Goal: Task Accomplishment & Management: Use online tool/utility

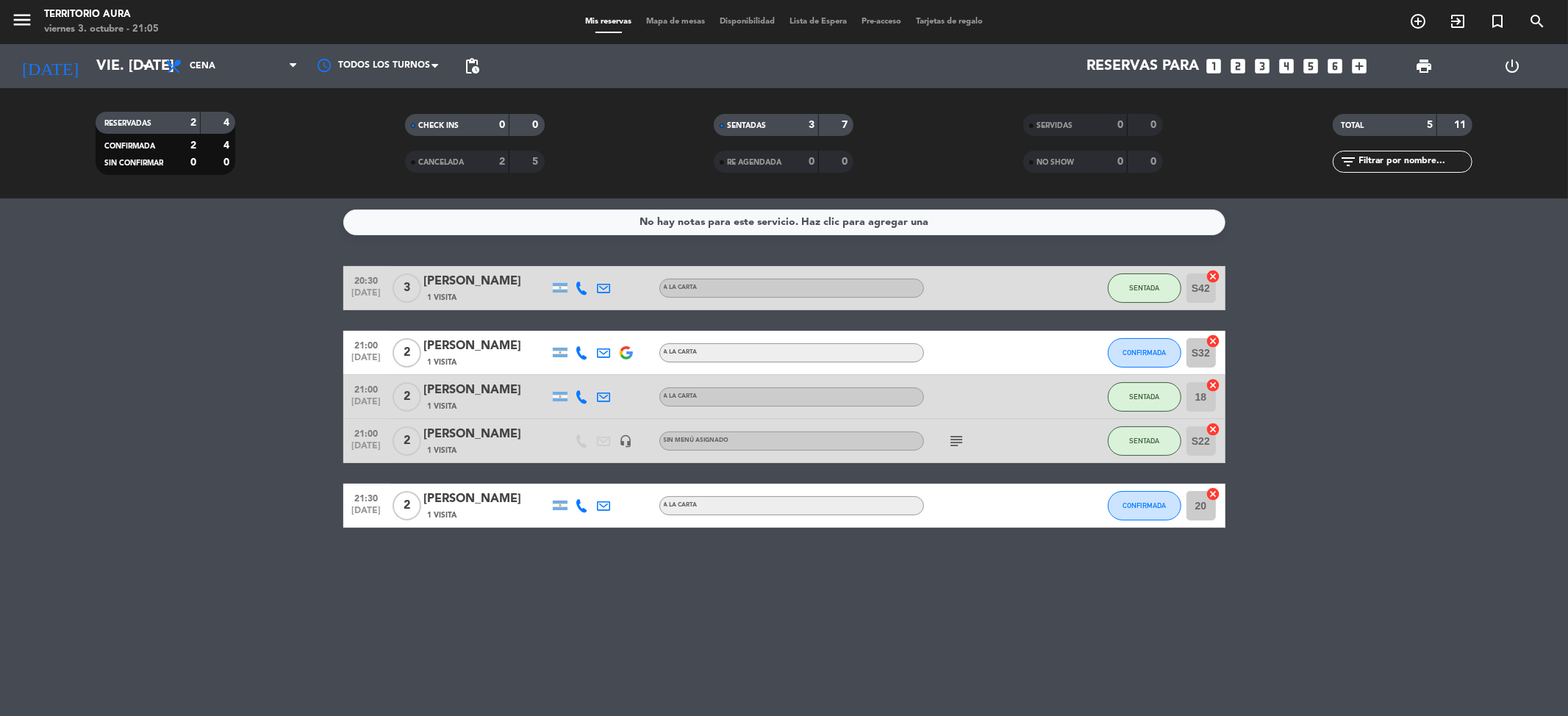
click at [654, 25] on span "Mapa de mesas" at bounding box center [676, 22] width 74 height 8
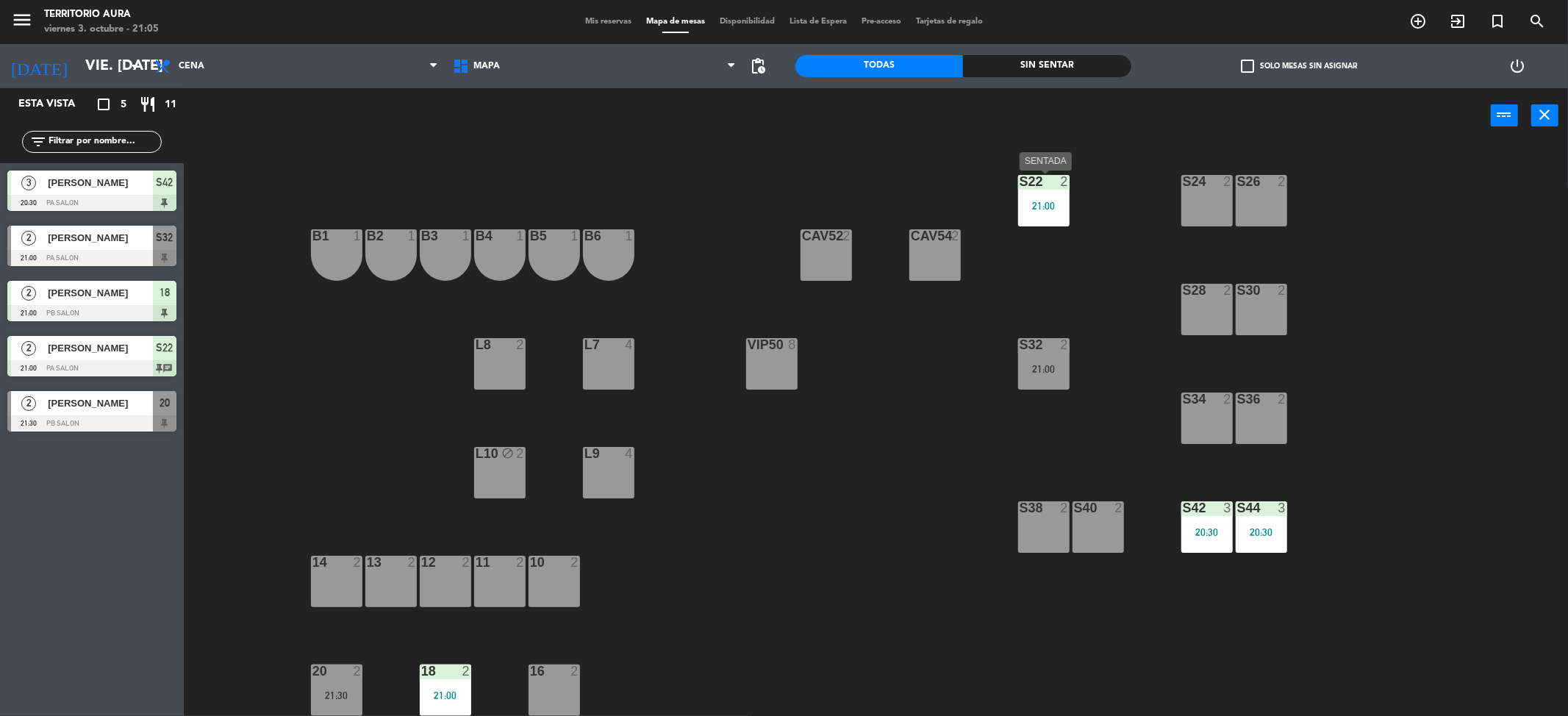
click at [1036, 201] on div "21:00" at bounding box center [1044, 206] width 52 height 11
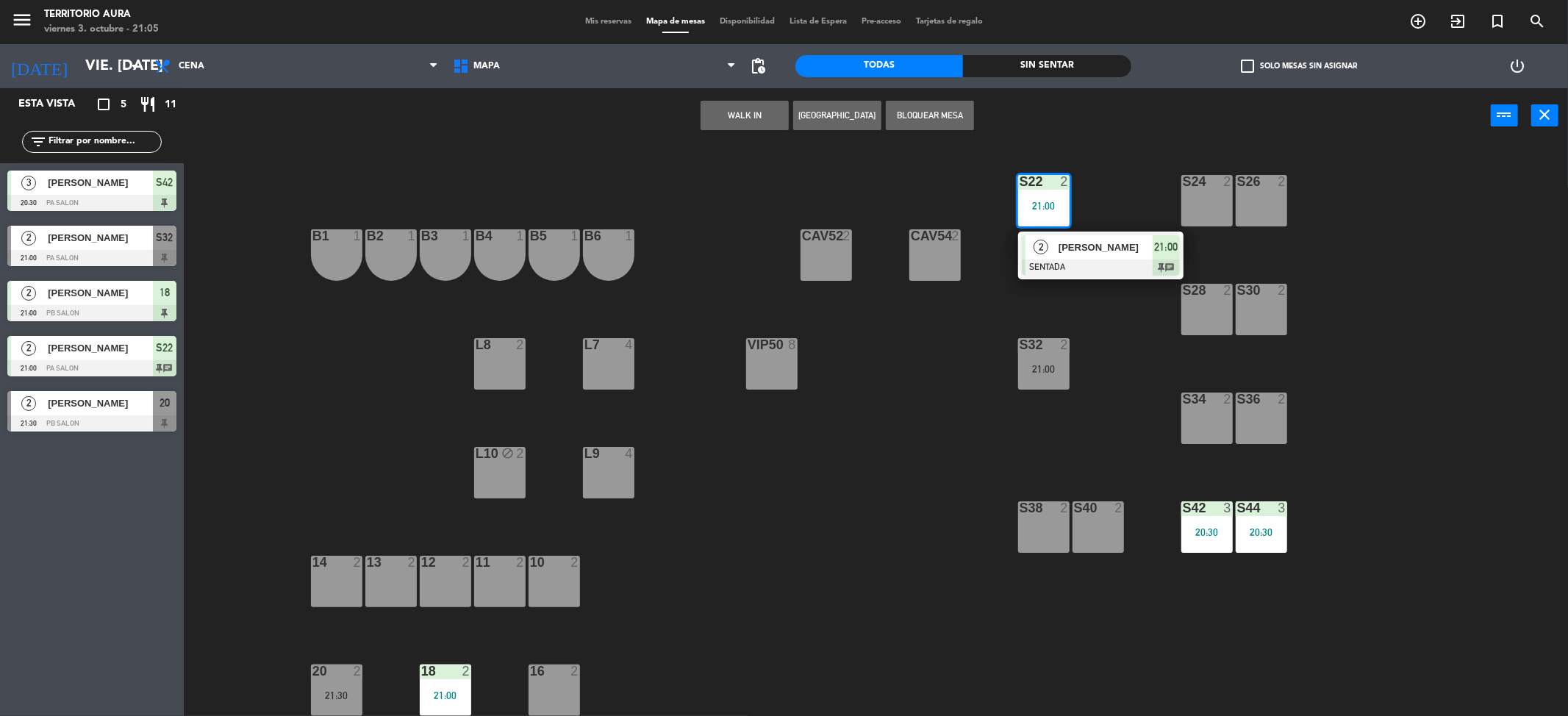
click at [1248, 195] on div "S26 2" at bounding box center [1262, 201] width 52 height 52
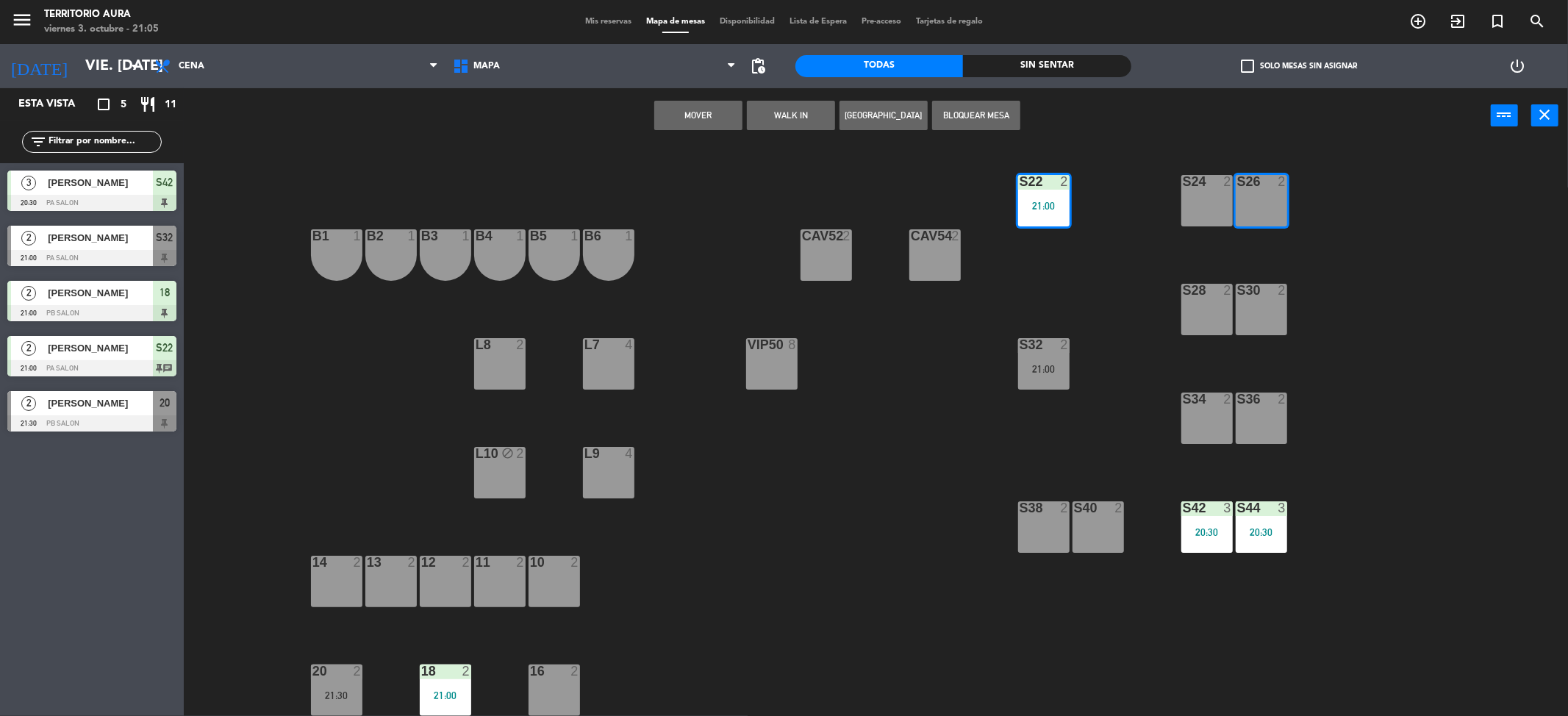
click at [715, 112] on button "Mover" at bounding box center [699, 116] width 88 height 29
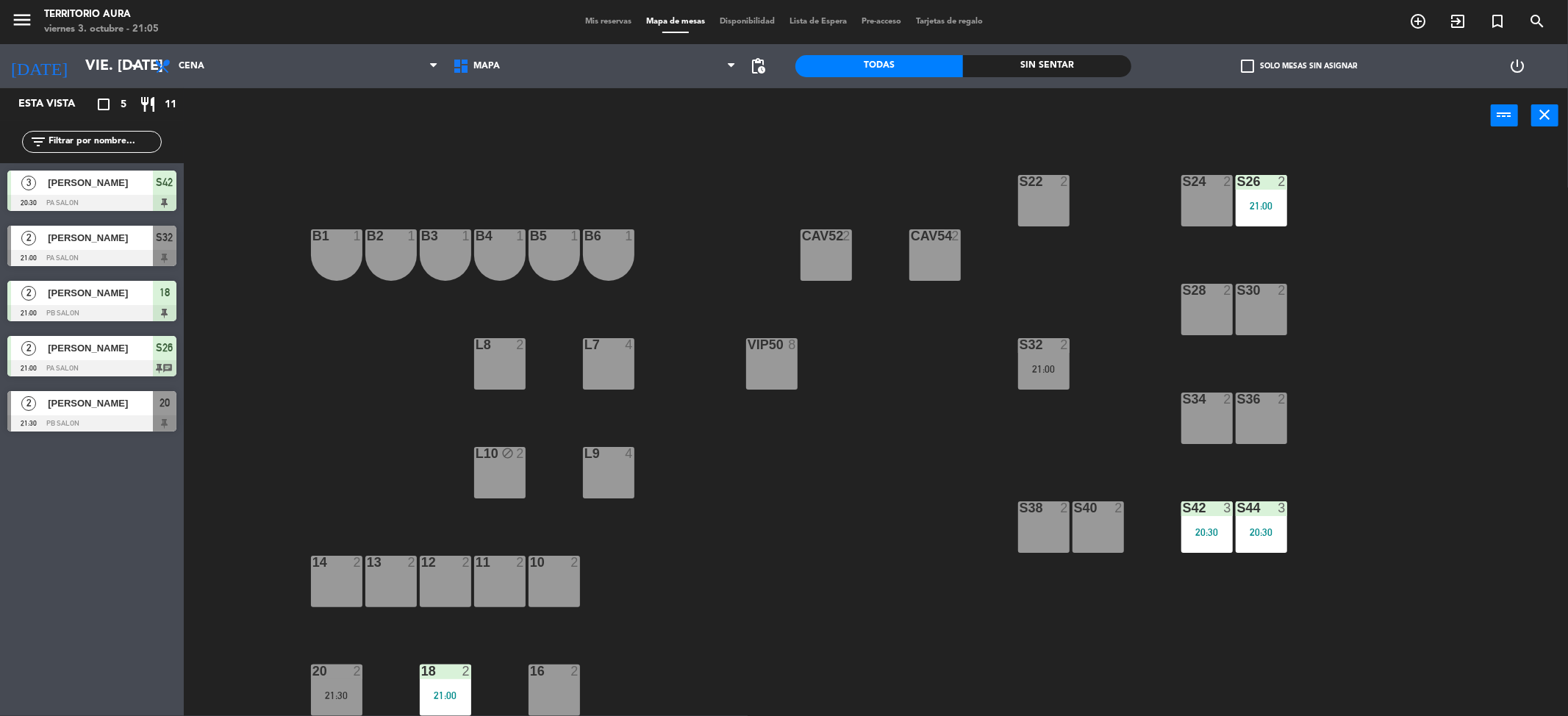
click at [1203, 204] on div "S24 2" at bounding box center [1207, 201] width 52 height 52
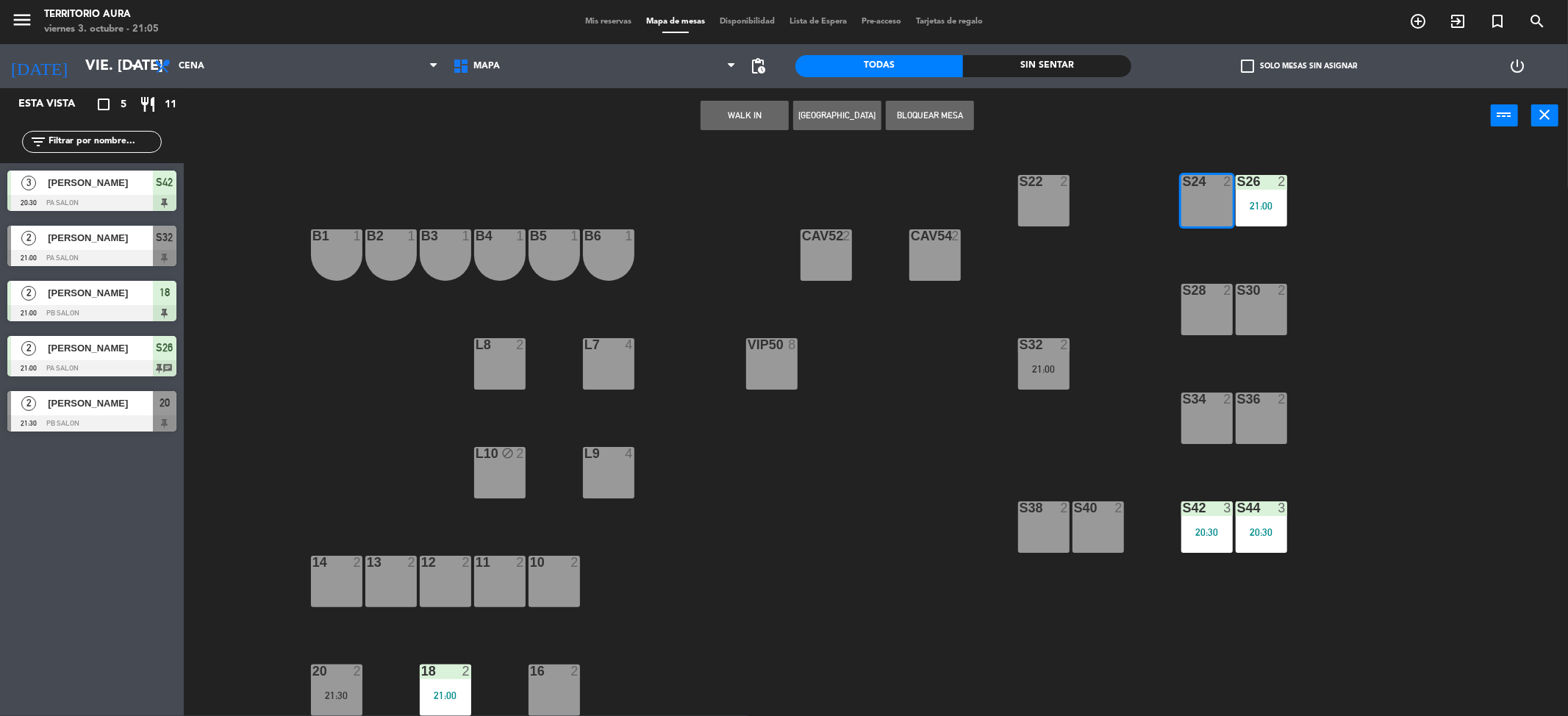
click at [913, 116] on button "Bloquear Mesa" at bounding box center [930, 116] width 88 height 29
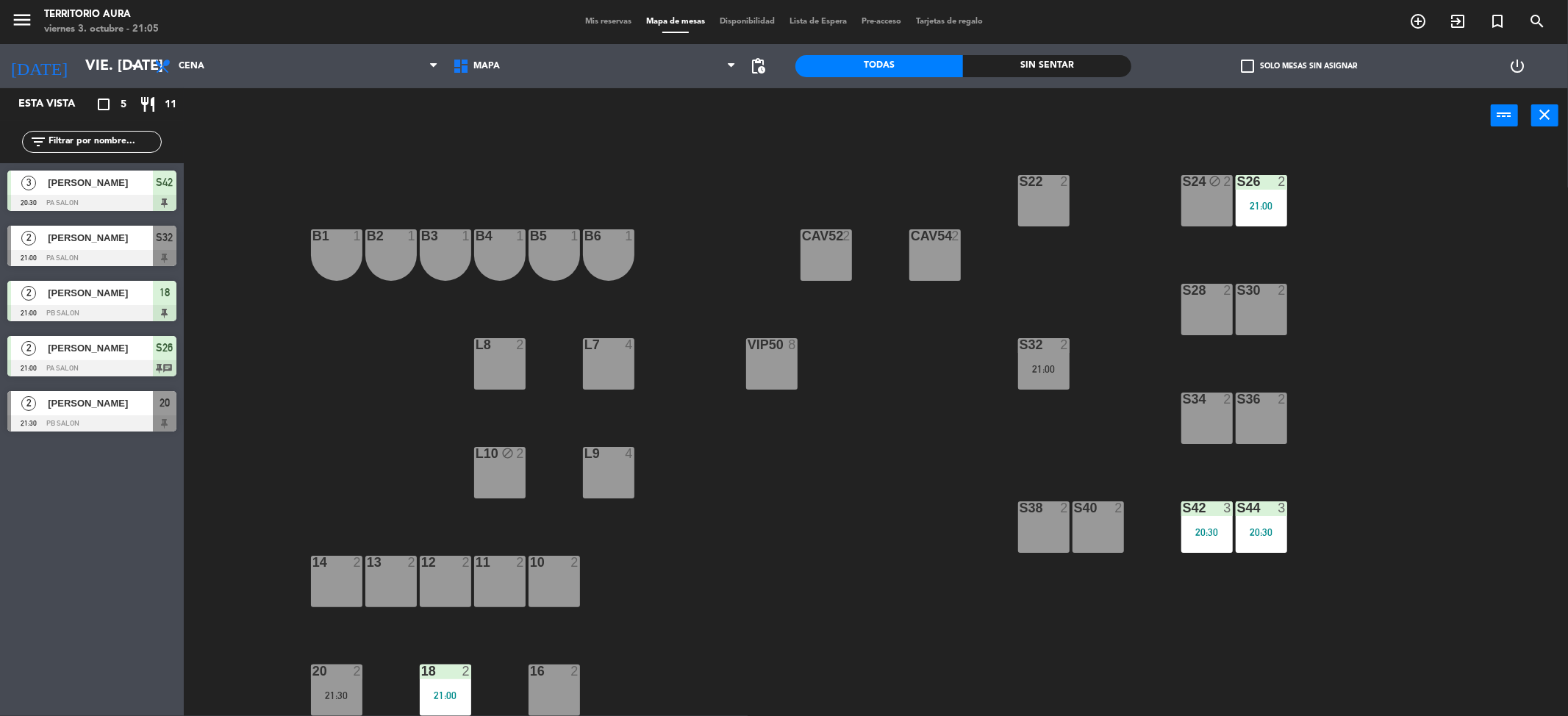
click at [1210, 204] on div "S24 block 2" at bounding box center [1207, 201] width 52 height 52
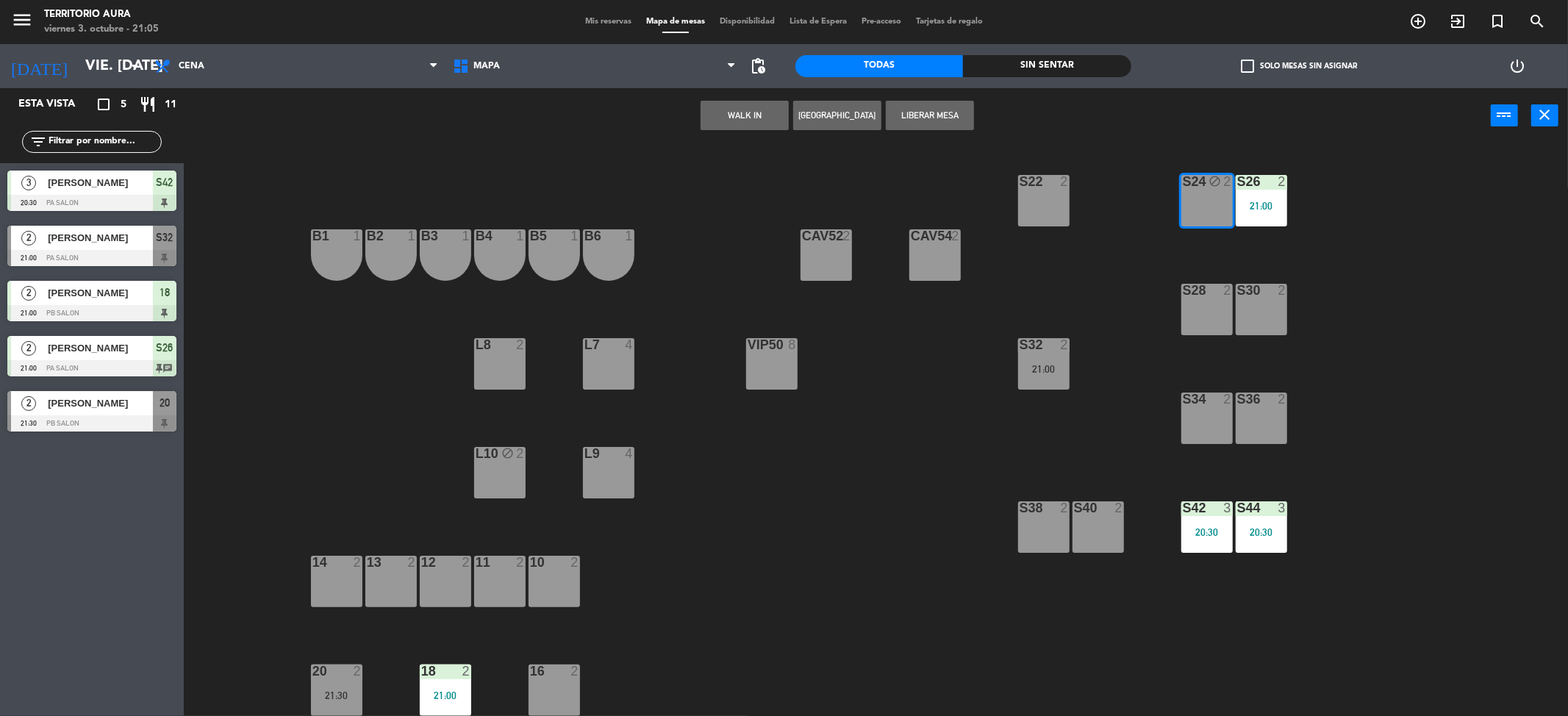
click at [966, 111] on button "Liberar Mesa" at bounding box center [930, 116] width 88 height 29
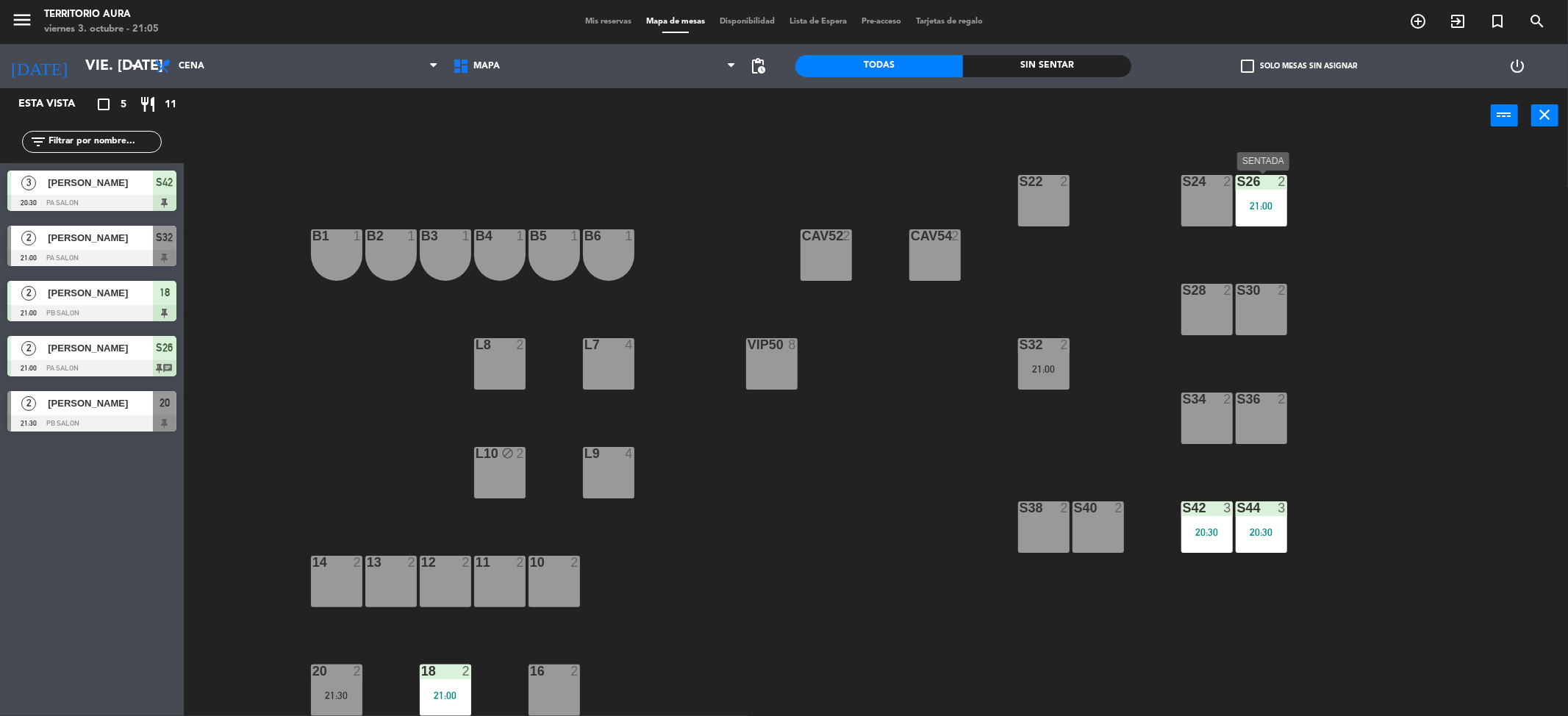
drag, startPoint x: 1242, startPoint y: 211, endPoint x: 1108, endPoint y: 200, distance: 134.5
click at [1236, 211] on div "21:00" at bounding box center [1262, 206] width 52 height 11
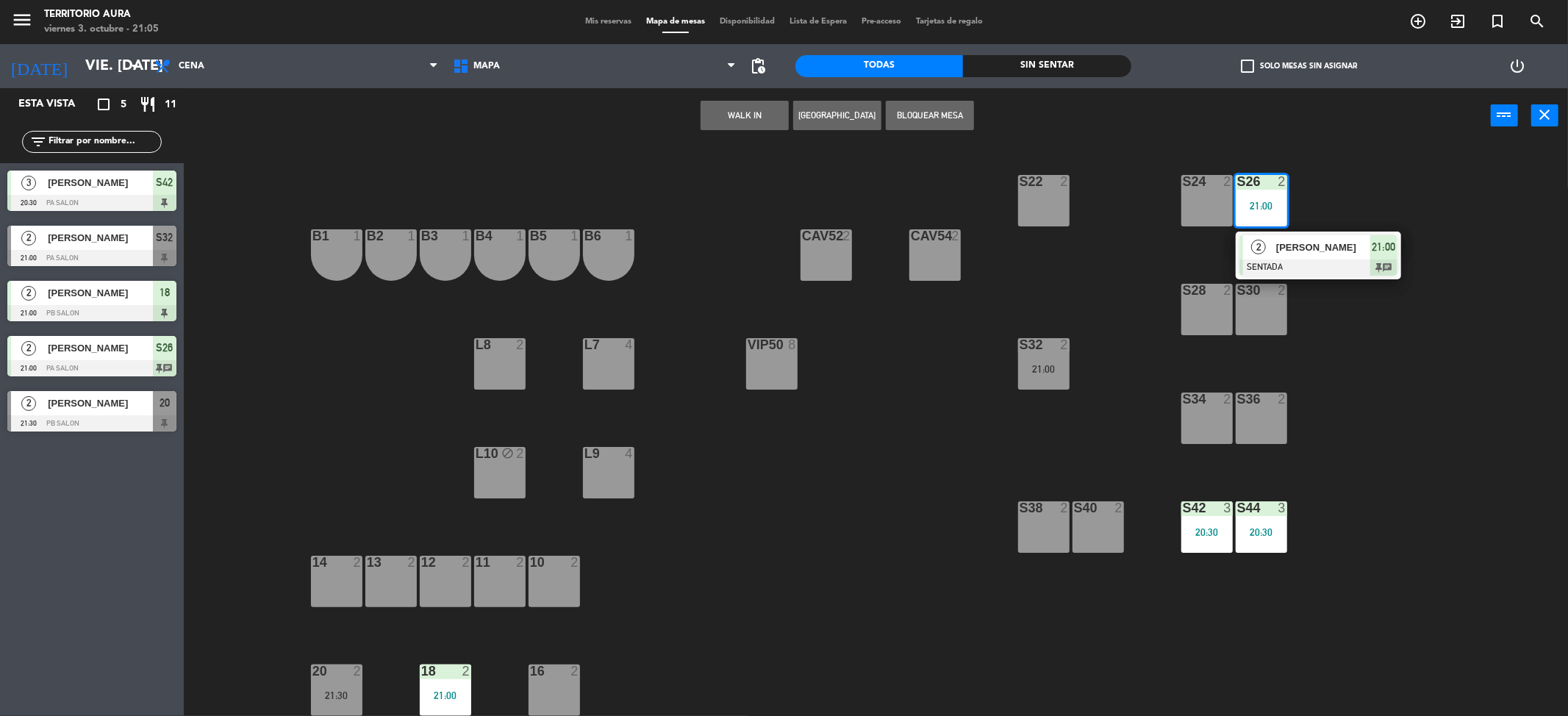
click at [1029, 198] on div "S22 2" at bounding box center [1044, 201] width 52 height 52
click at [706, 112] on button "Mover" at bounding box center [699, 116] width 88 height 29
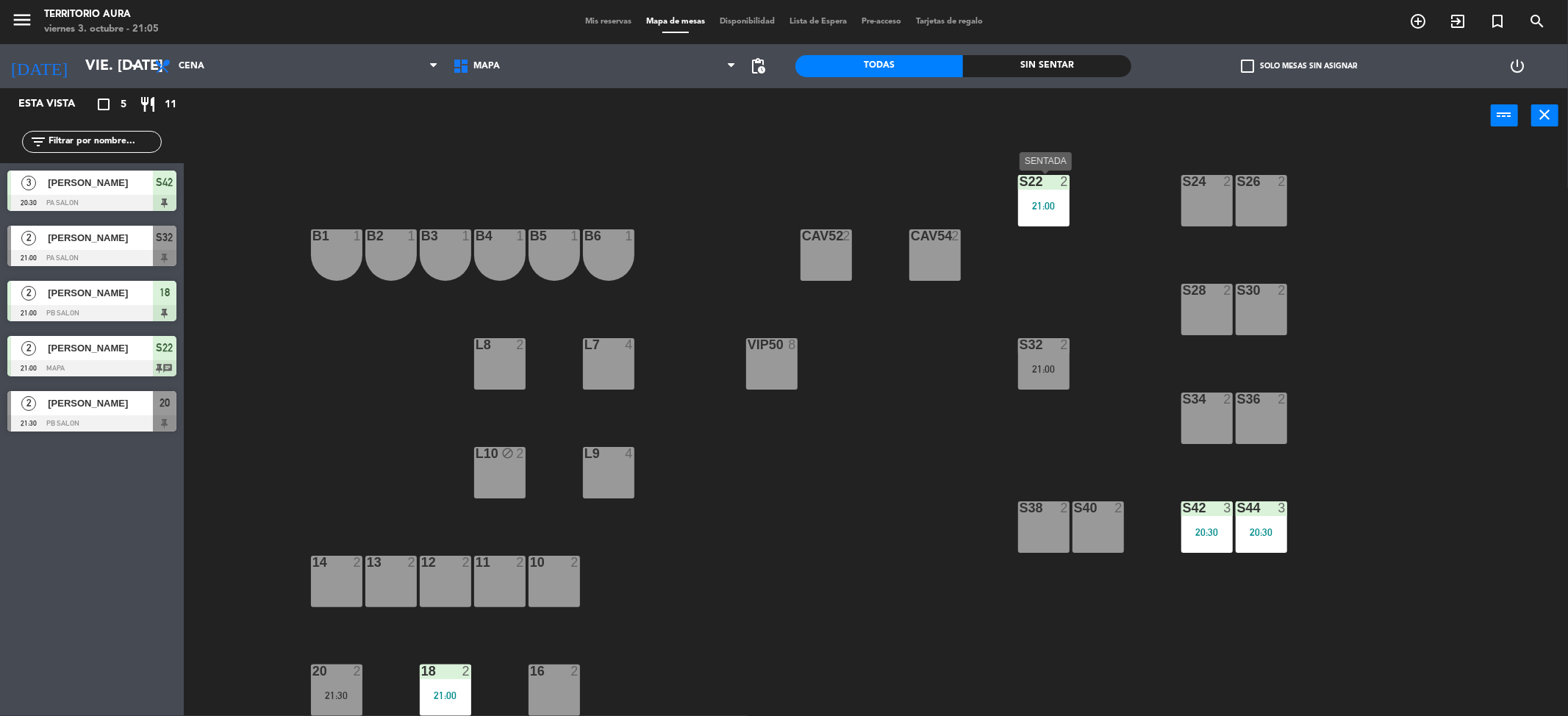
click at [1032, 202] on div "21:00" at bounding box center [1044, 206] width 52 height 11
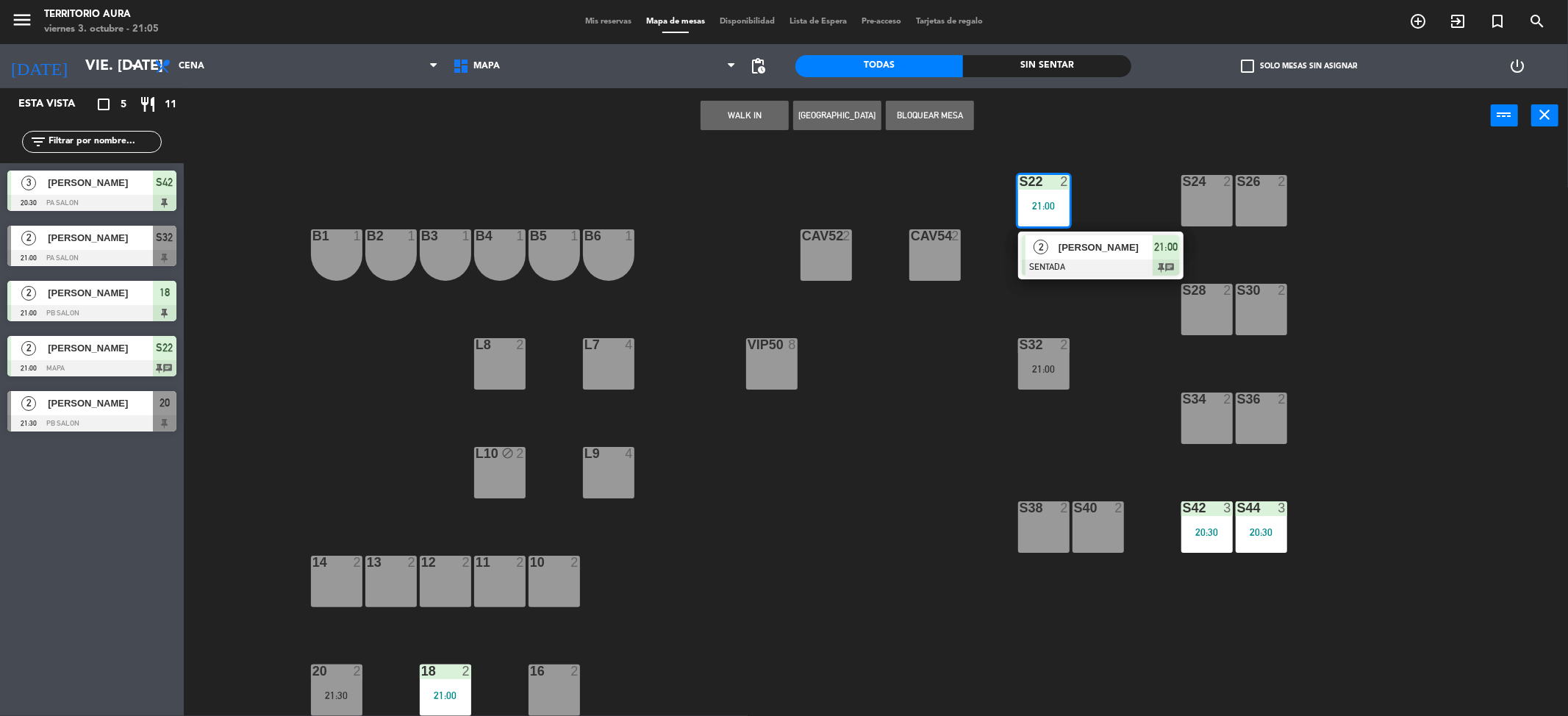
click at [1193, 209] on div "S24 2" at bounding box center [1207, 201] width 52 height 52
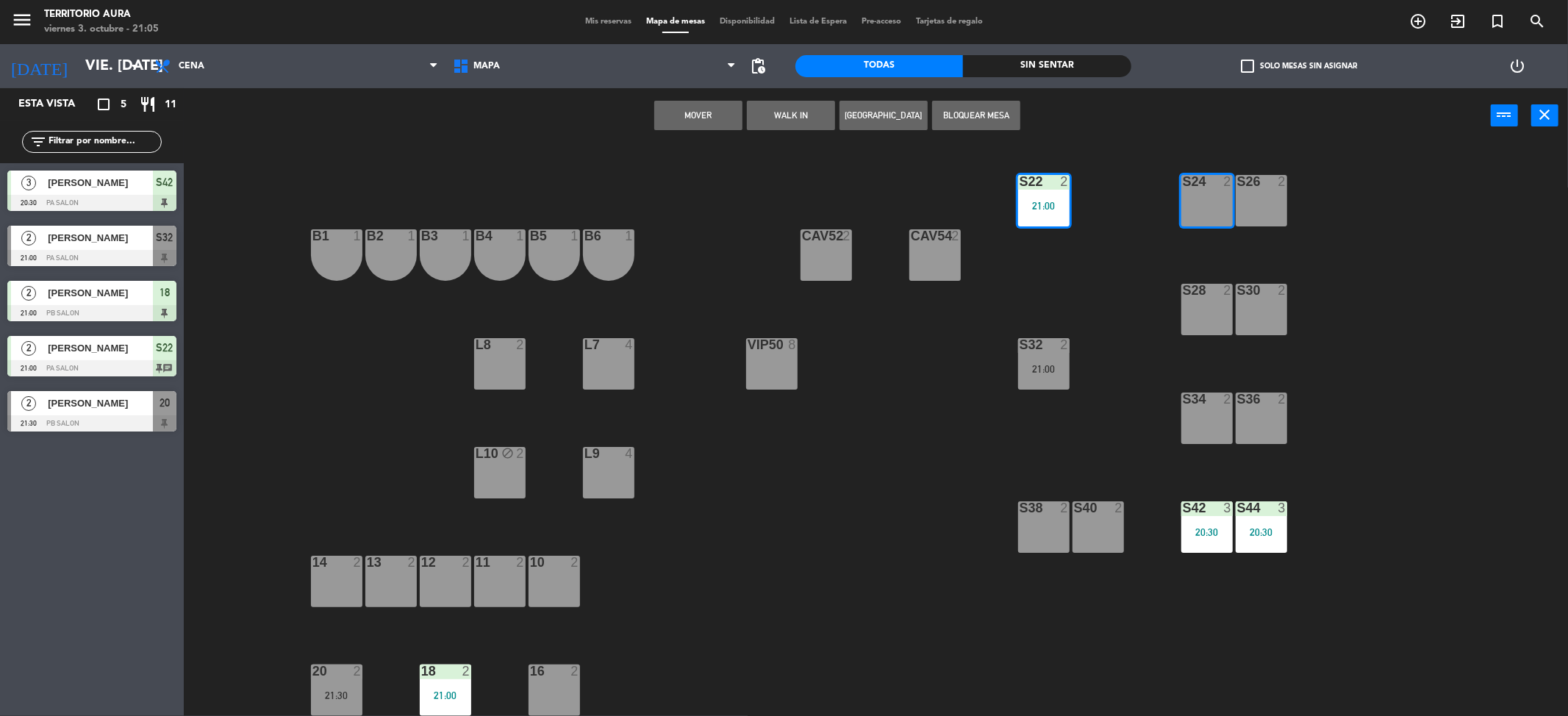
click at [1254, 210] on div "S26 2" at bounding box center [1262, 201] width 52 height 52
click at [712, 111] on button "Mover y Unir" at bounding box center [699, 116] width 88 height 29
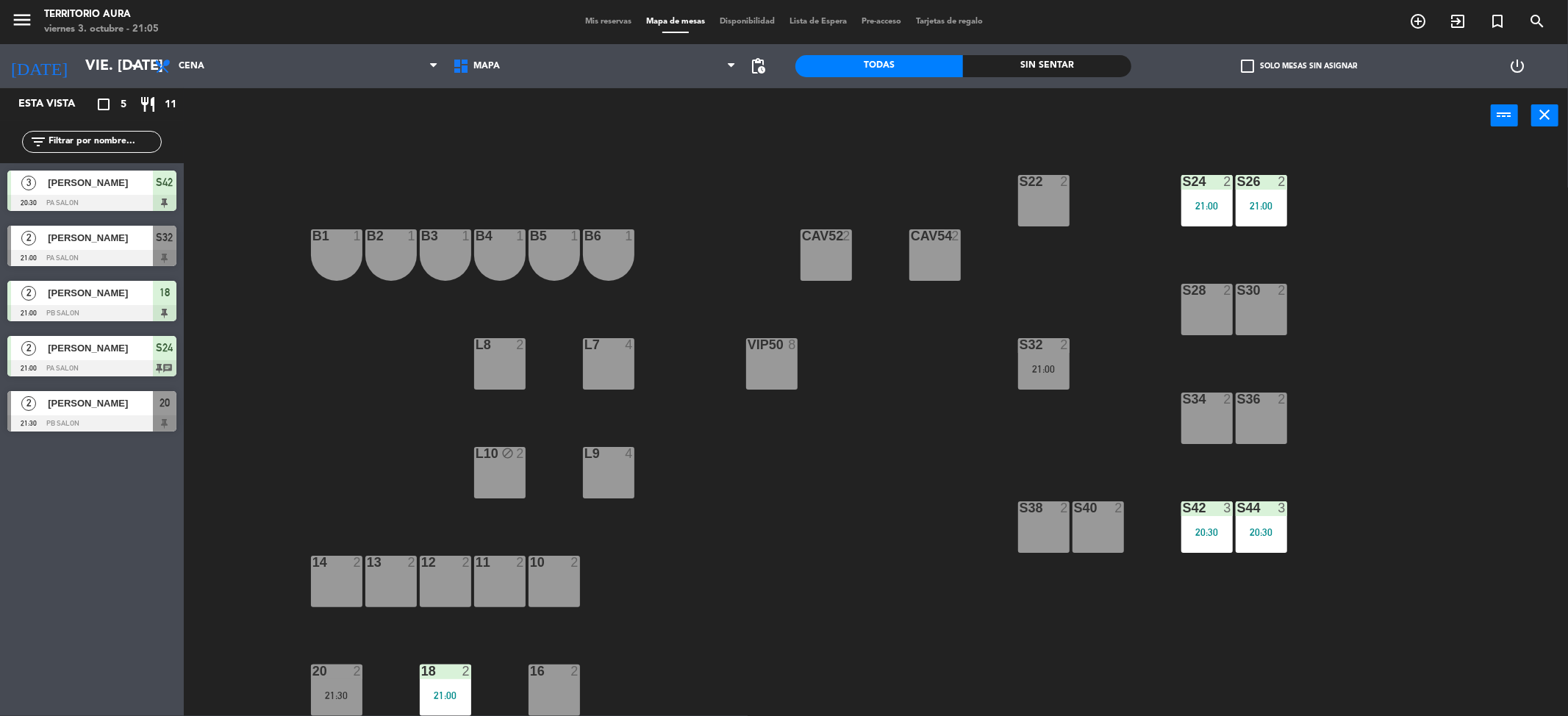
click at [615, 20] on span "Mis reservas" at bounding box center [608, 22] width 61 height 8
